Goal: Contribute content: Add original content to the website for others to see

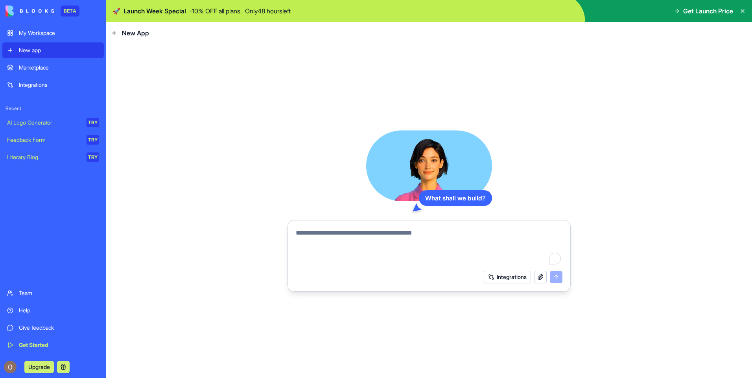
click at [42, 71] on div "Marketplace" at bounding box center [59, 68] width 80 height 8
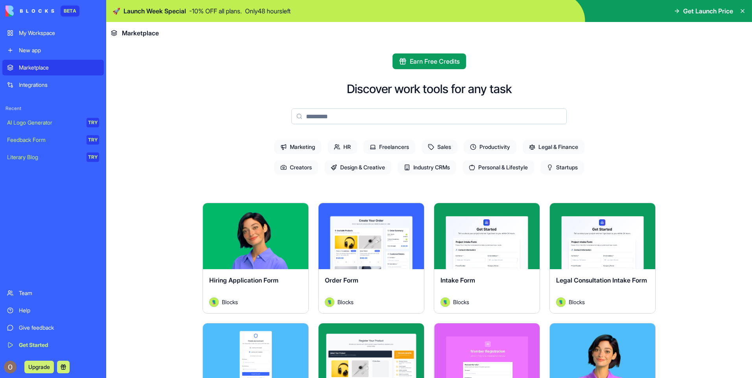
click at [497, 147] on span "Productivity" at bounding box center [490, 147] width 53 height 14
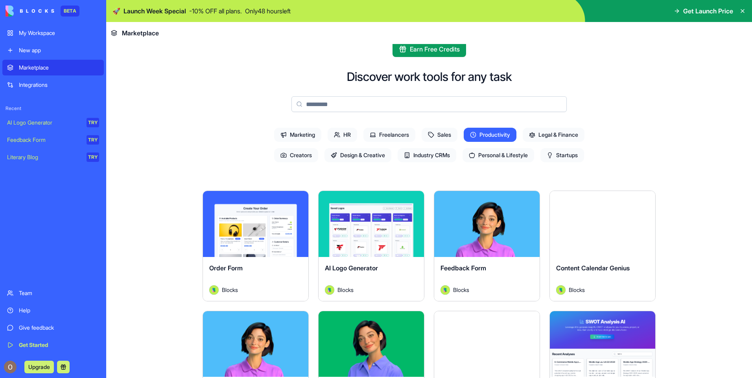
scroll to position [4, 0]
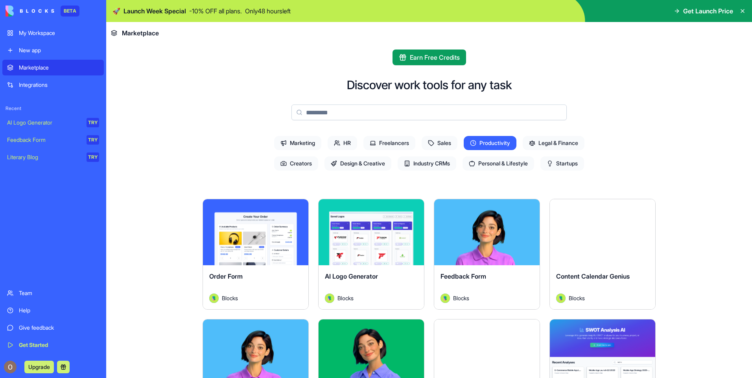
click at [545, 143] on span "Legal & Finance" at bounding box center [554, 143] width 62 height 14
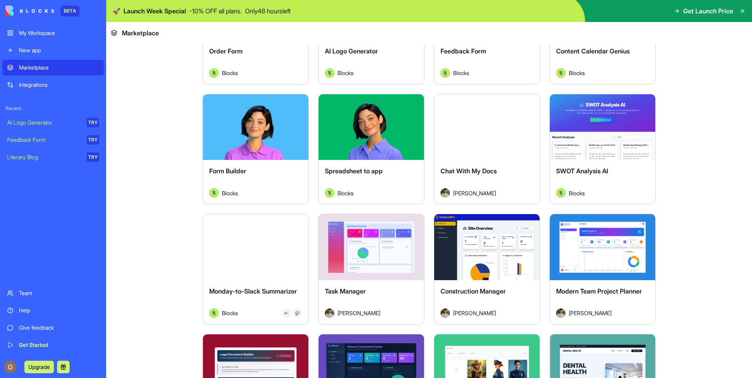
scroll to position [201, 0]
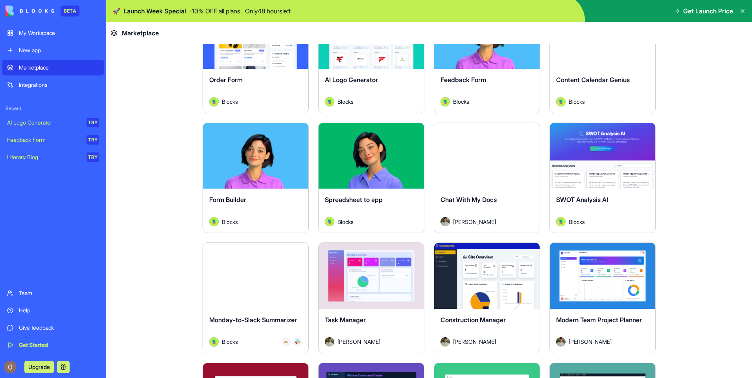
click at [36, 87] on div "Integrations" at bounding box center [59, 85] width 80 height 8
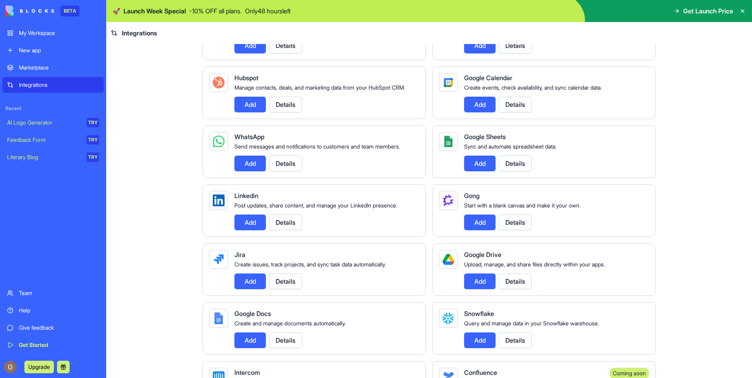
scroll to position [393, 0]
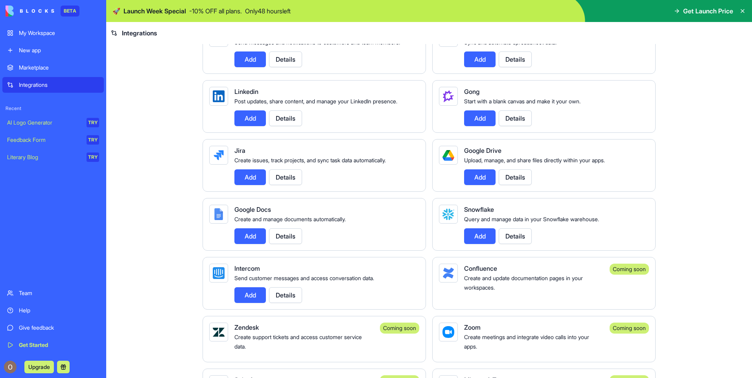
click at [35, 54] on div "New app" at bounding box center [59, 50] width 80 height 8
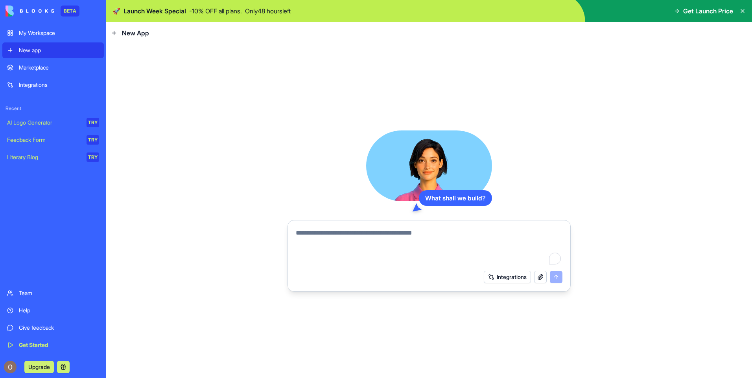
click at [357, 232] on textarea "To enrich screen reader interactions, please activate Accessibility in Grammarl…" at bounding box center [429, 248] width 267 height 38
type textarea "**********"
click at [35, 68] on div "Marketplace" at bounding box center [59, 68] width 80 height 8
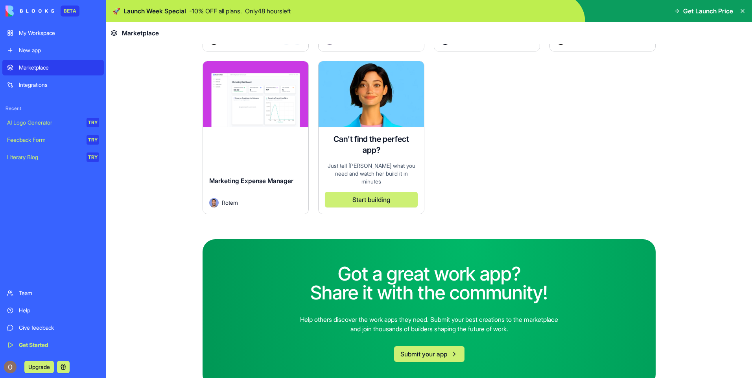
scroll to position [2316, 0]
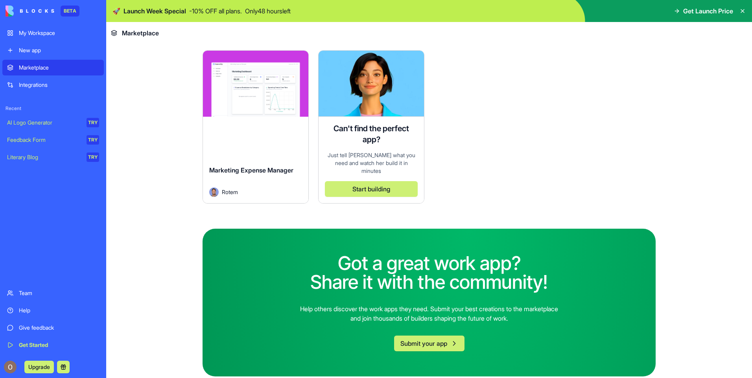
click at [63, 90] on link "Integrations" at bounding box center [52, 85] width 101 height 16
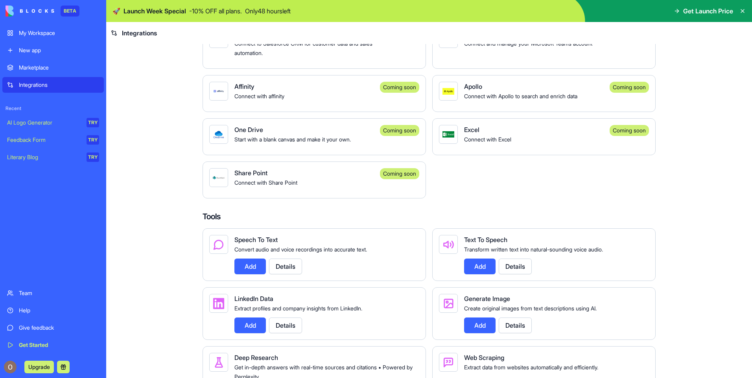
scroll to position [747, 0]
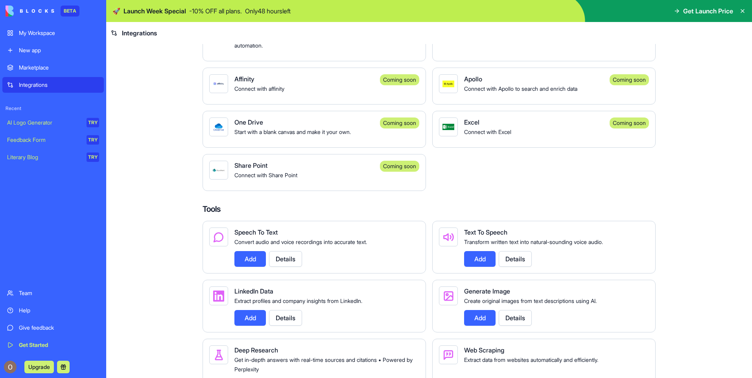
click at [286, 267] on button "Details" at bounding box center [285, 259] width 33 height 16
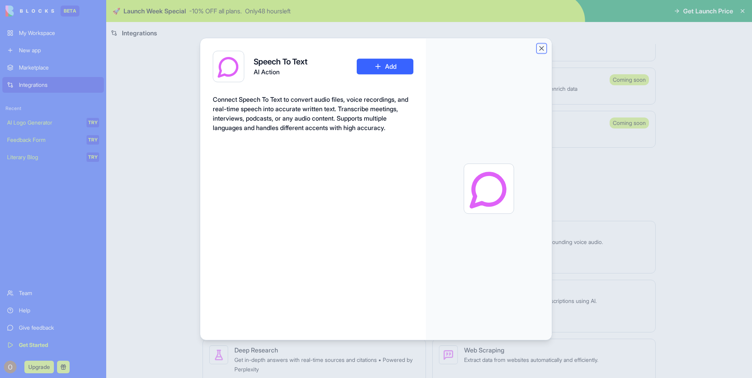
click at [541, 48] on button "Close" at bounding box center [542, 48] width 8 height 8
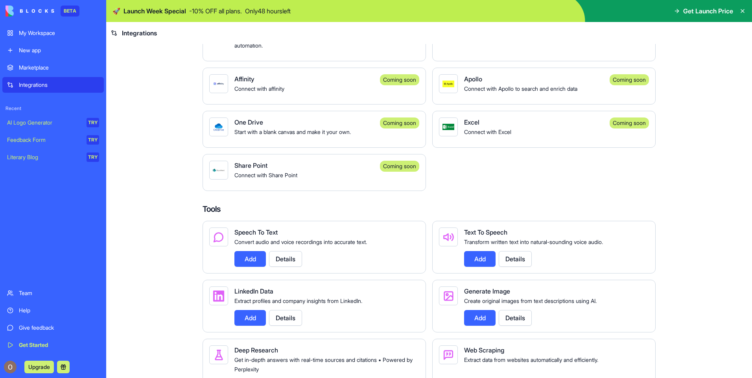
click at [507, 267] on button "Details" at bounding box center [515, 259] width 33 height 16
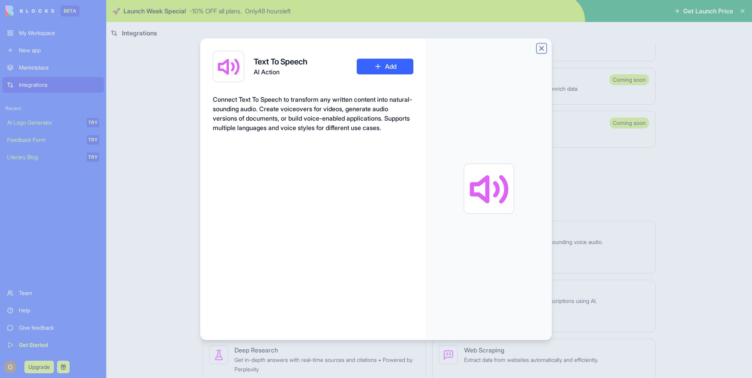
click at [542, 50] on button "Close" at bounding box center [542, 48] width 8 height 8
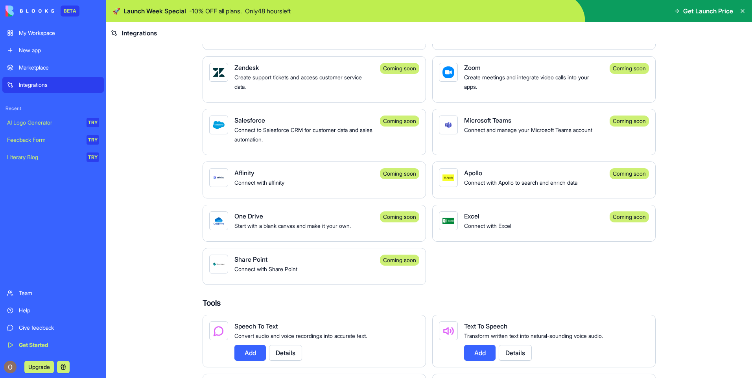
scroll to position [651, 0]
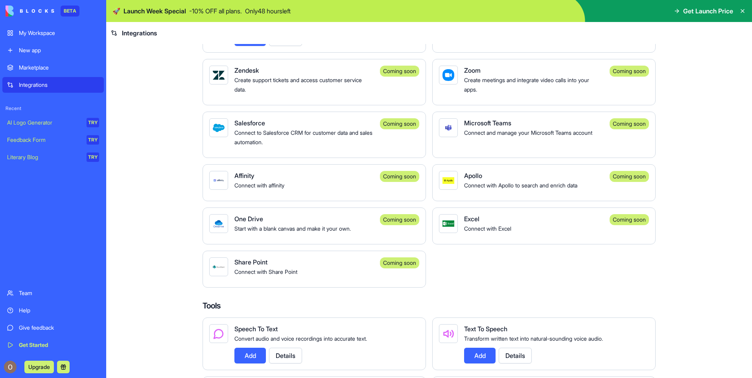
click at [19, 53] on div "New app" at bounding box center [59, 50] width 80 height 8
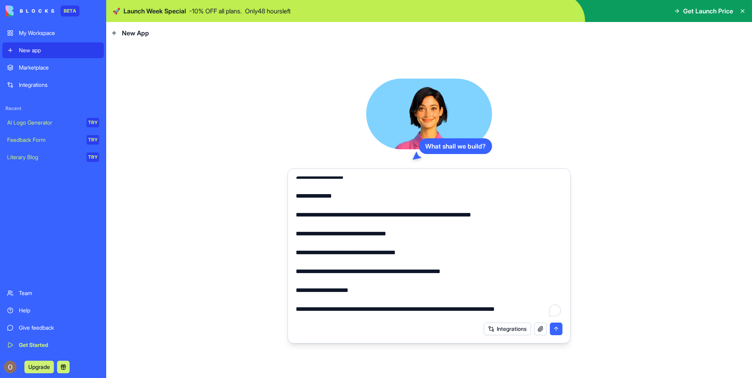
scroll to position [1246, 0]
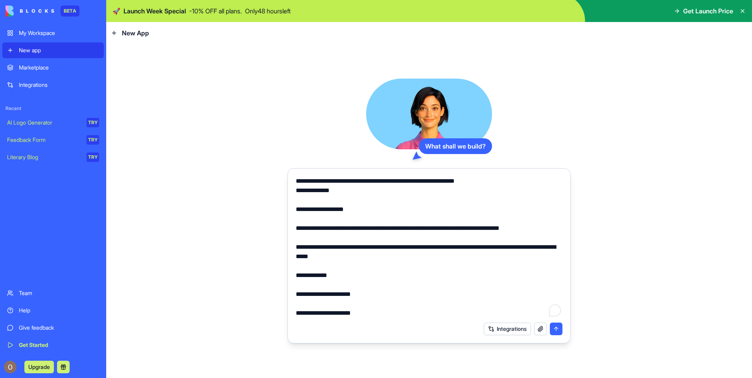
drag, startPoint x: 353, startPoint y: 195, endPoint x: 328, endPoint y: 189, distance: 25.9
click at [328, 189] on textarea "To enrich screen reader interactions, please activate Accessibility in Grammarl…" at bounding box center [429, 248] width 267 height 142
type textarea "**********"
click at [556, 328] on button "submit" at bounding box center [556, 329] width 13 height 13
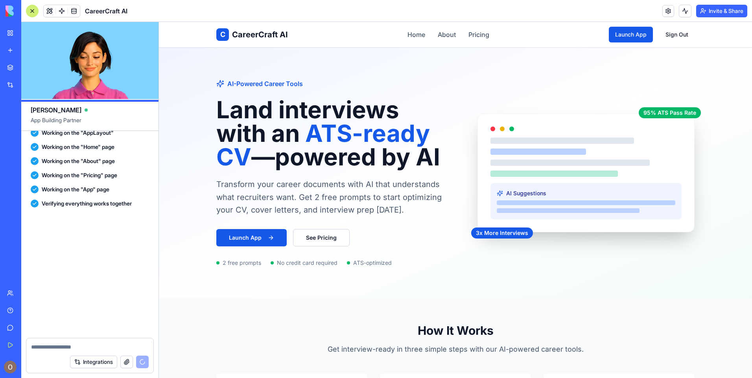
scroll to position [1620, 0]
